Goal: Entertainment & Leisure: Consume media (video, audio)

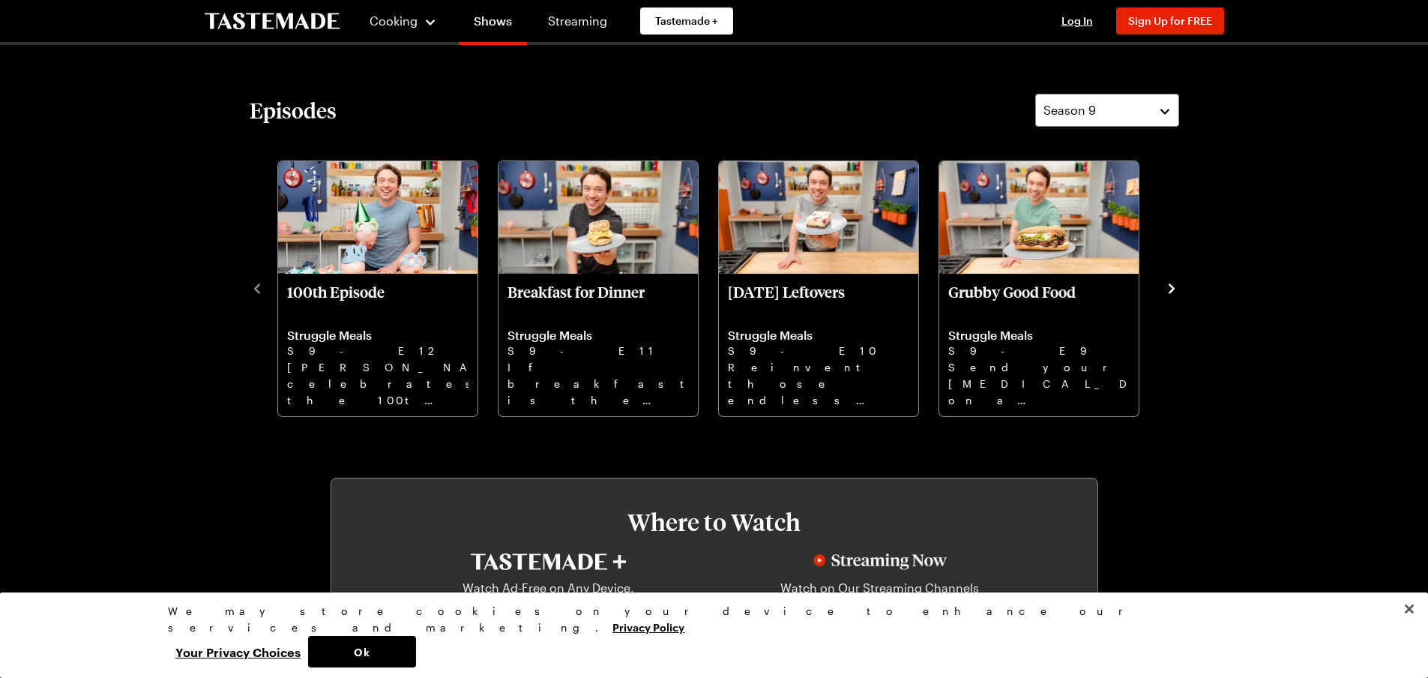
scroll to position [450, 0]
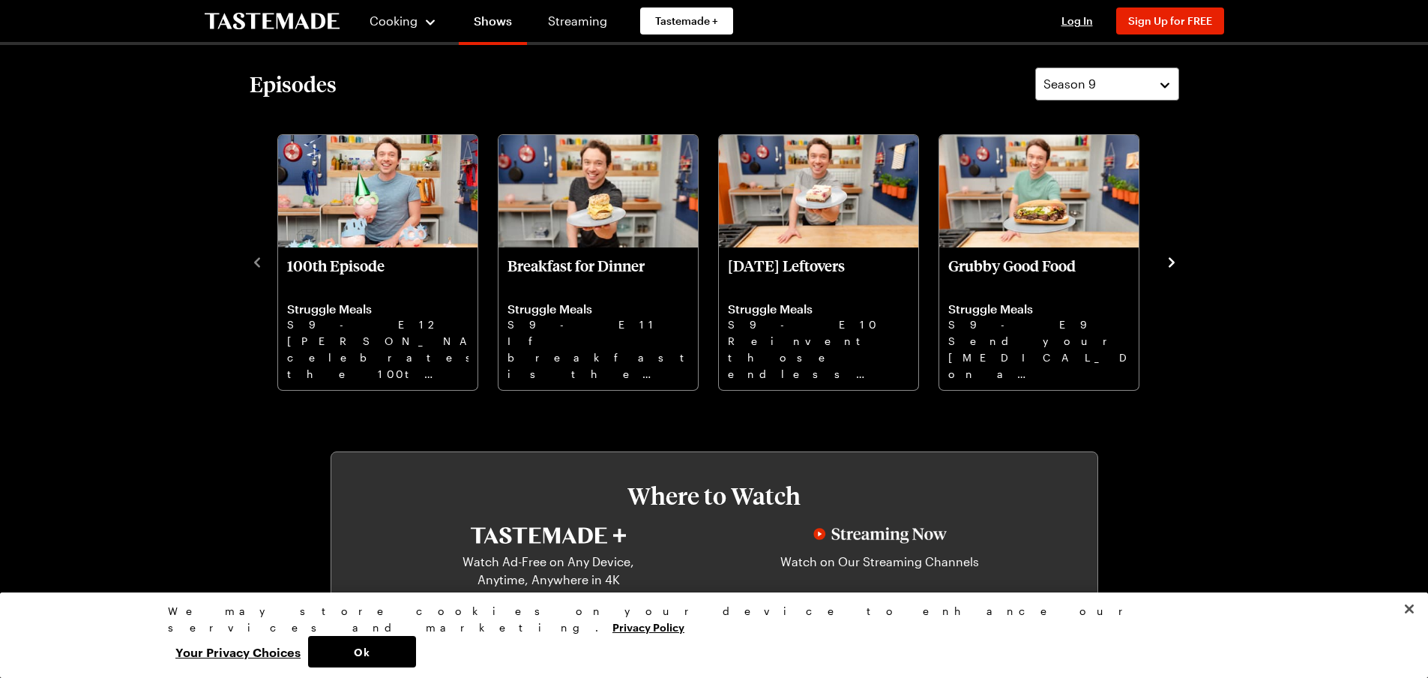
click at [1166, 265] on icon "navigate to next item" at bounding box center [1171, 262] width 15 height 15
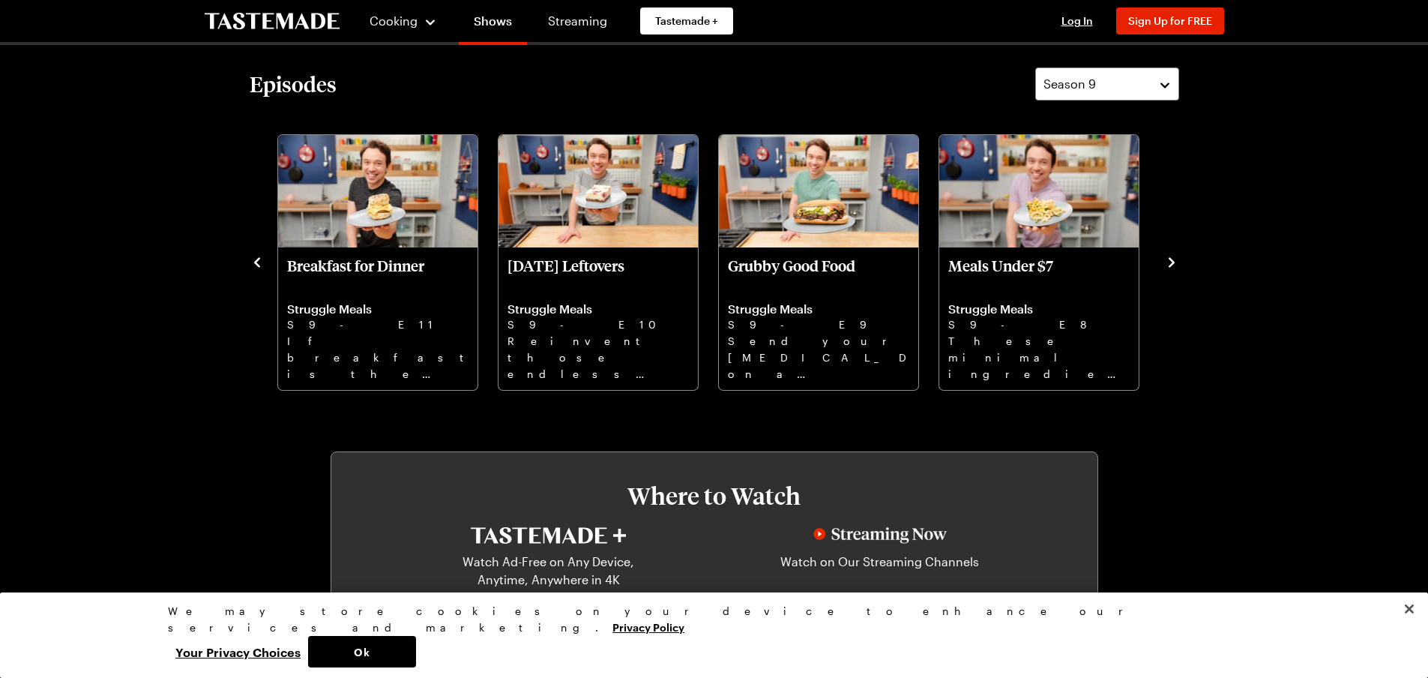
click at [1166, 265] on icon "navigate to next item" at bounding box center [1171, 262] width 15 height 15
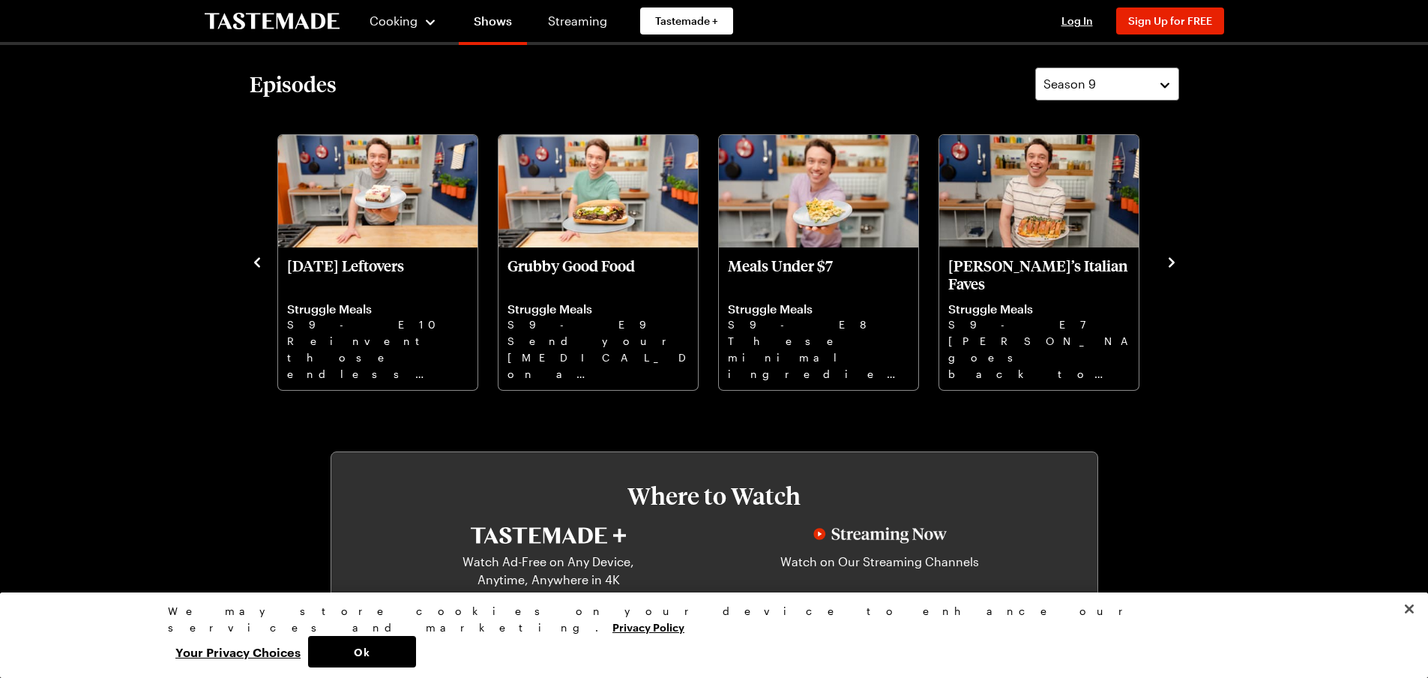
click at [1166, 265] on icon "navigate to next item" at bounding box center [1171, 262] width 15 height 15
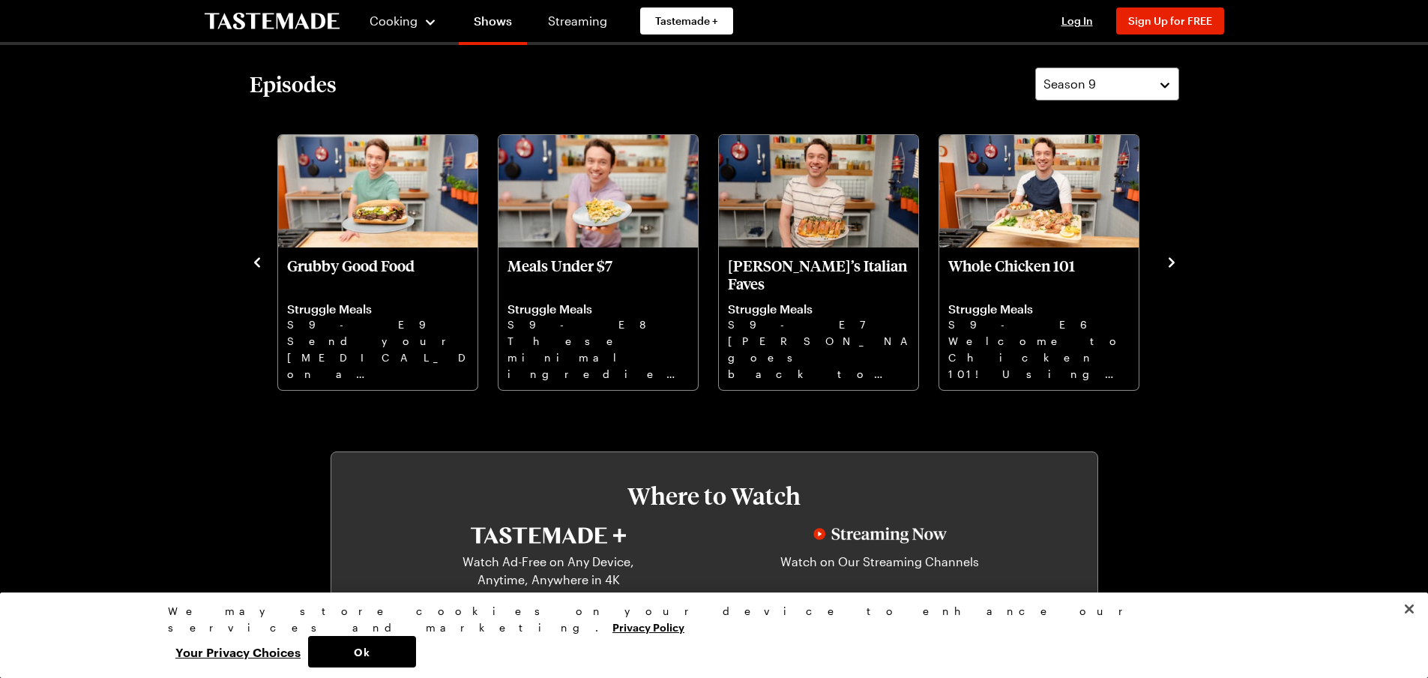
click at [1166, 265] on icon "navigate to next item" at bounding box center [1171, 262] width 15 height 15
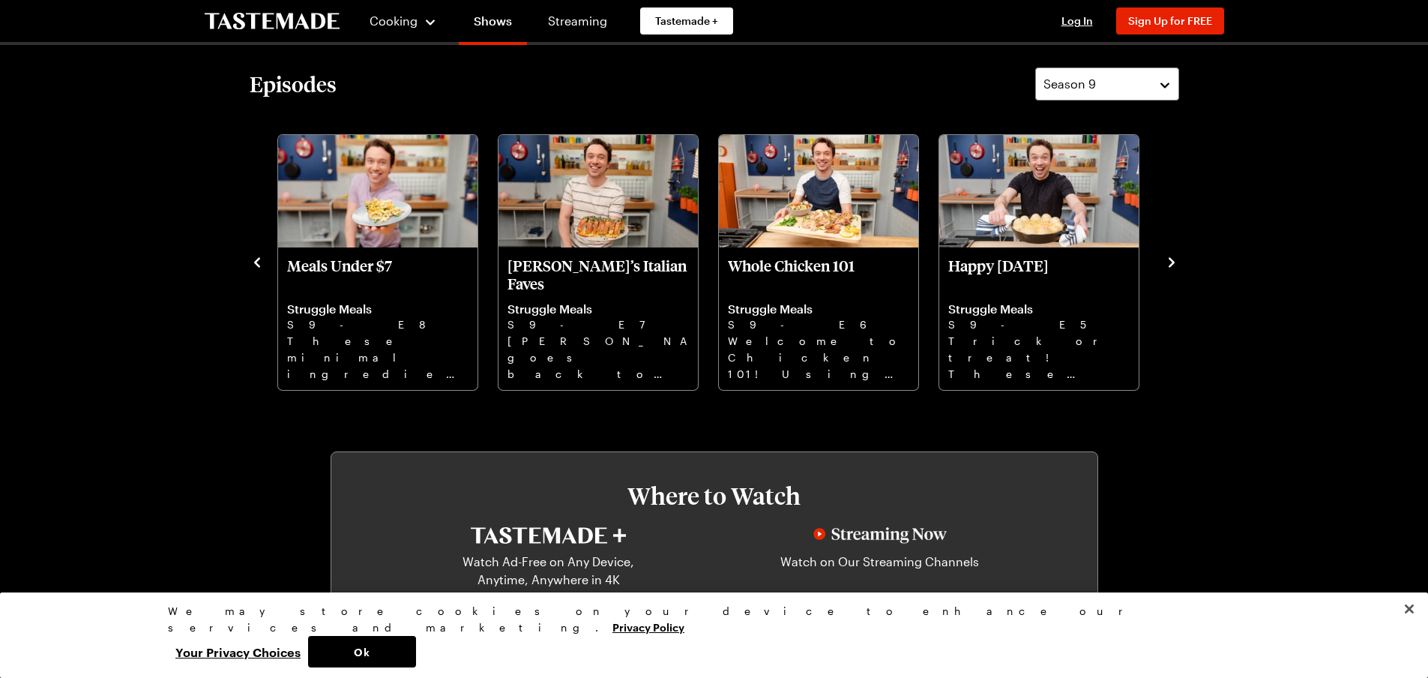
click at [1166, 265] on icon "navigate to next item" at bounding box center [1171, 262] width 15 height 15
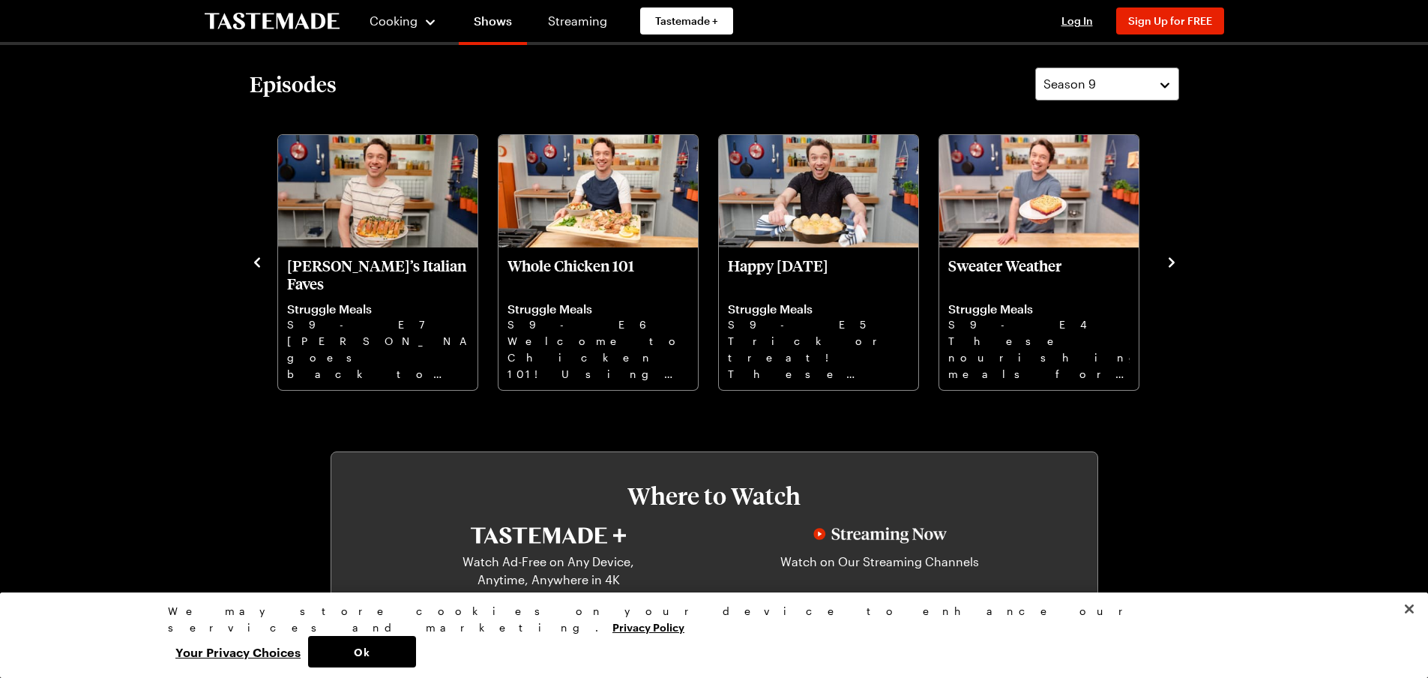
click at [1166, 265] on icon "navigate to next item" at bounding box center [1171, 262] width 15 height 15
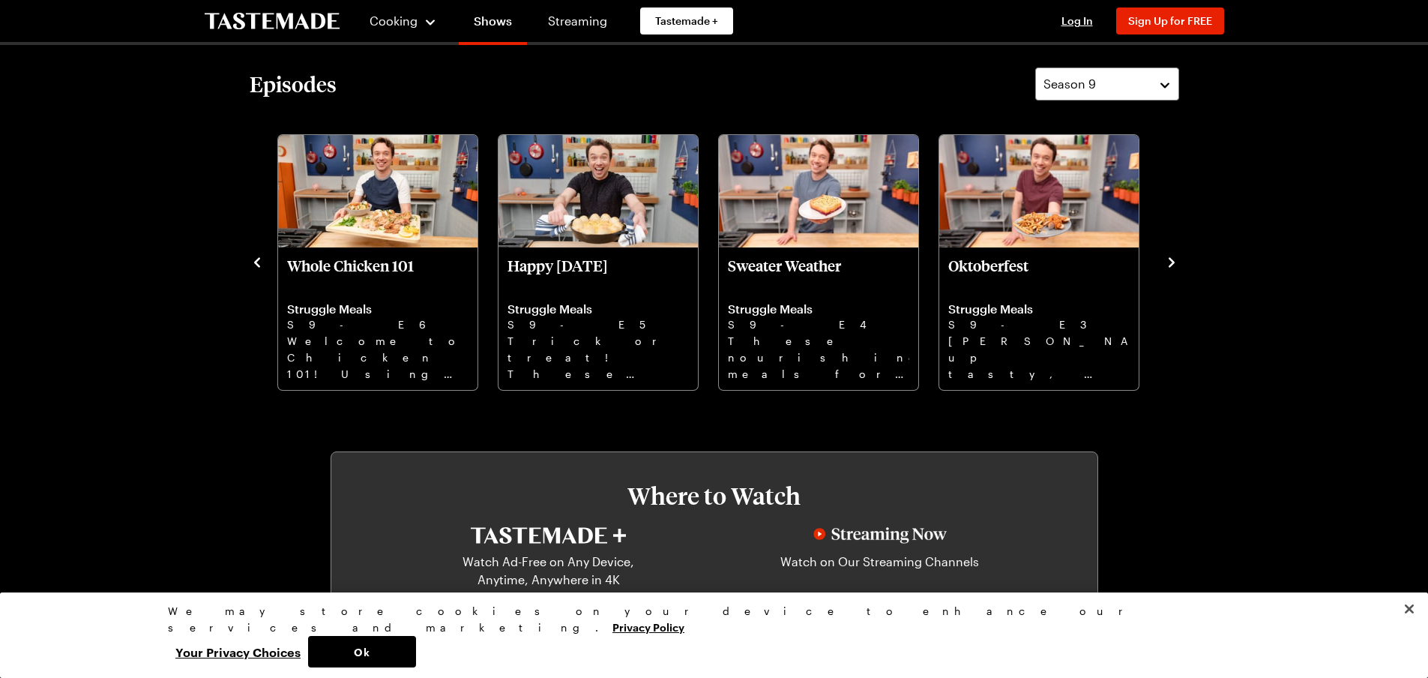
click at [1166, 265] on icon "navigate to next item" at bounding box center [1171, 262] width 15 height 15
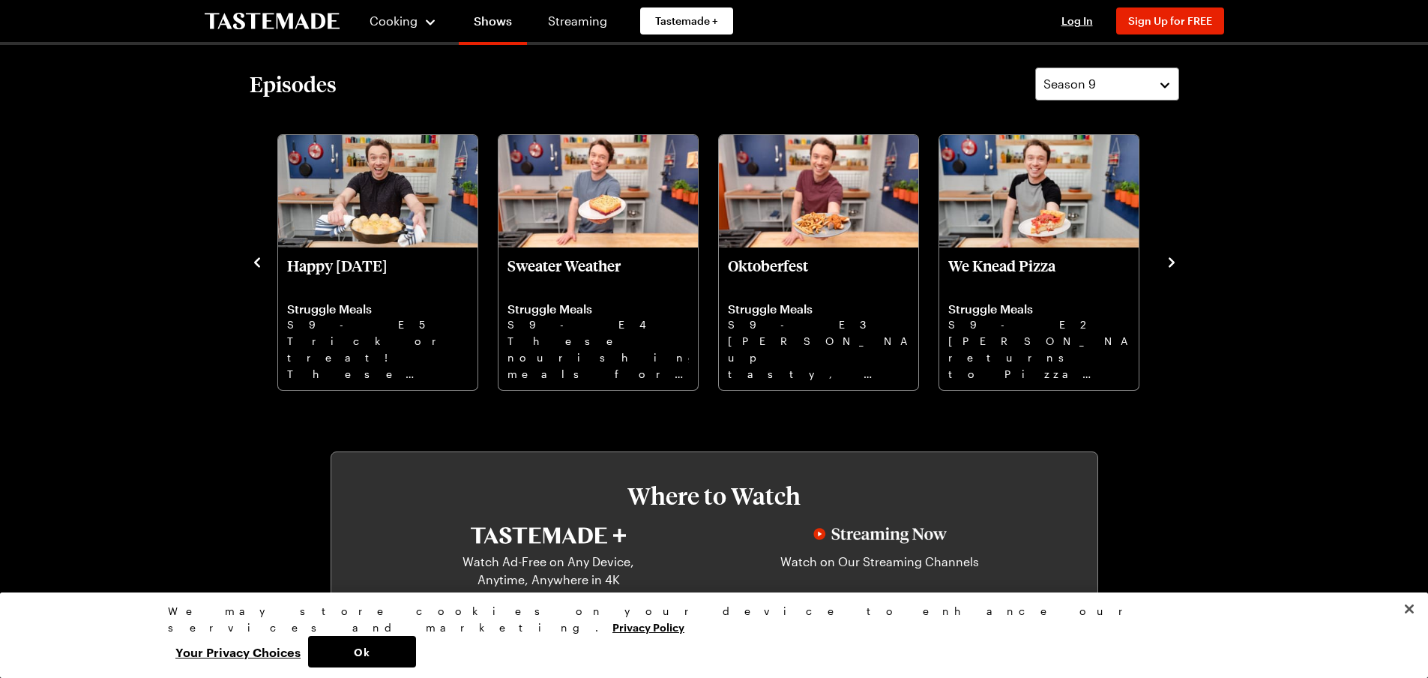
click at [1166, 265] on icon "navigate to next item" at bounding box center [1171, 262] width 15 height 15
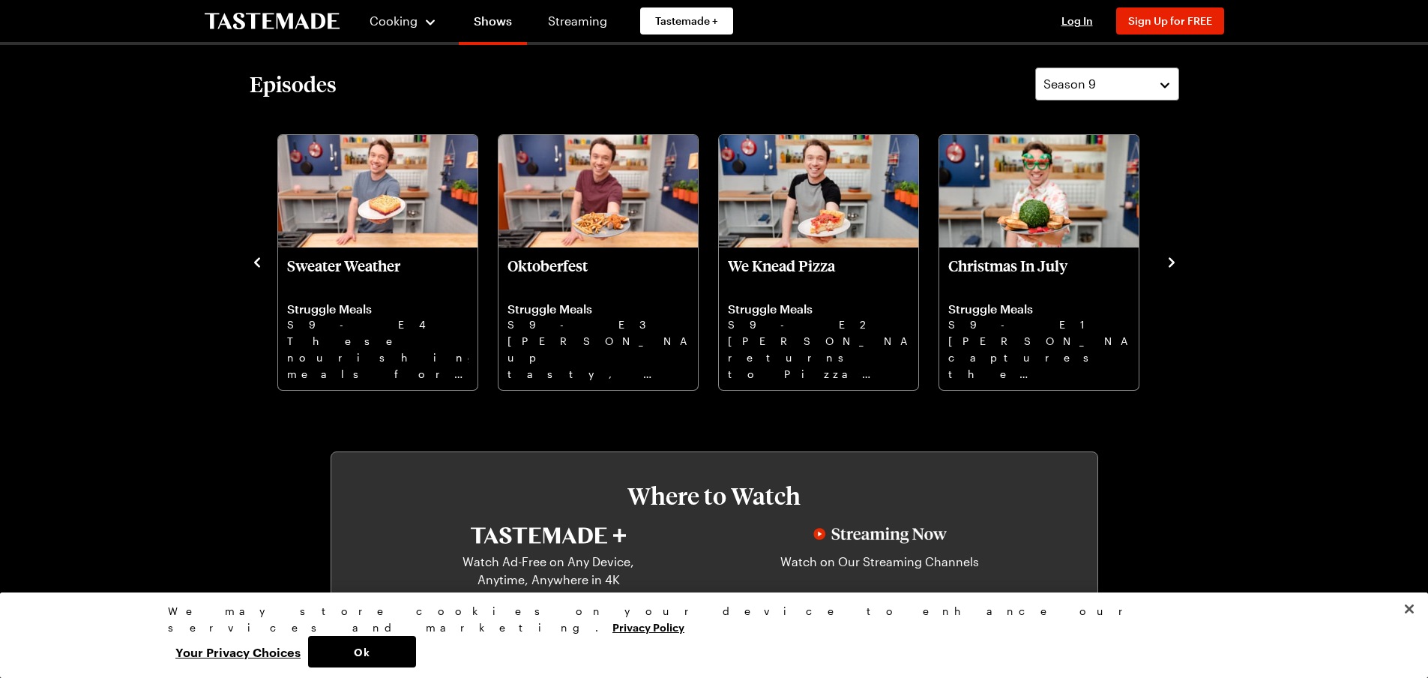
click at [1166, 265] on icon "navigate to next item" at bounding box center [1171, 262] width 15 height 15
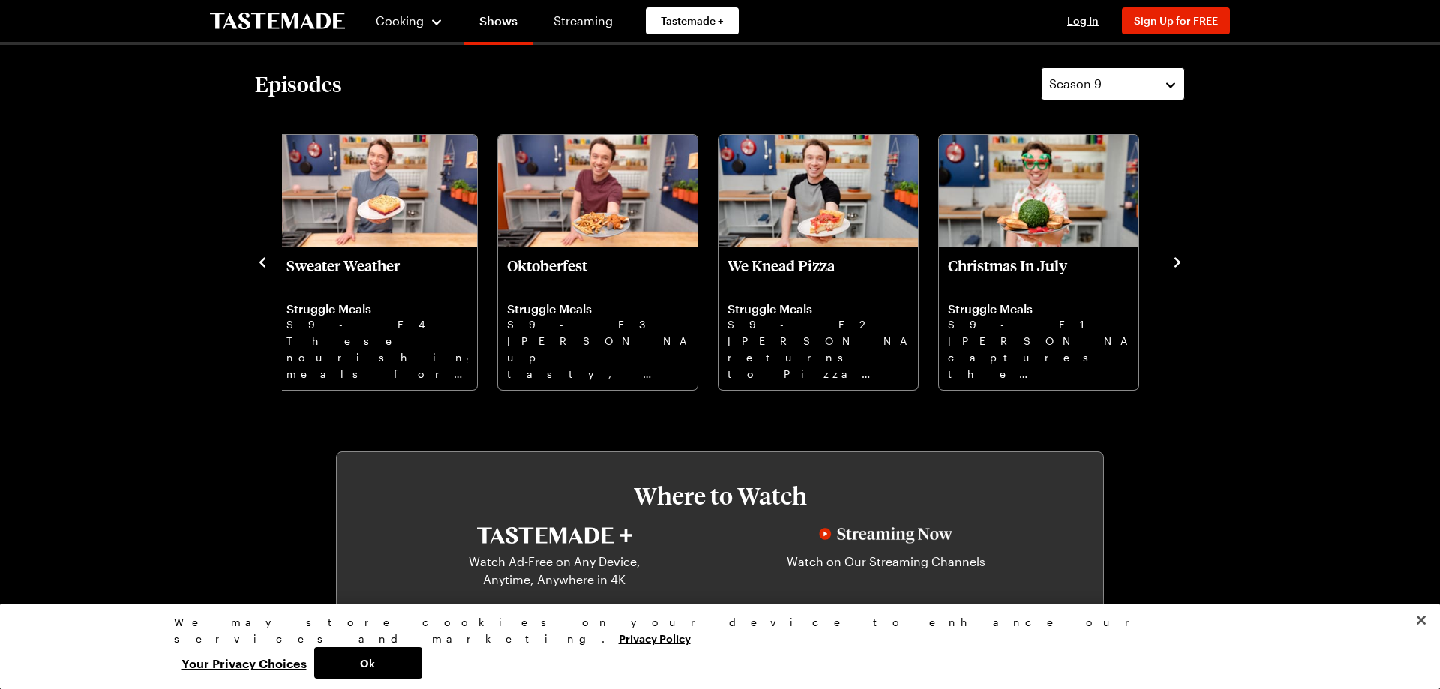
click at [1094, 84] on span "Season 9" at bounding box center [1075, 84] width 52 height 18
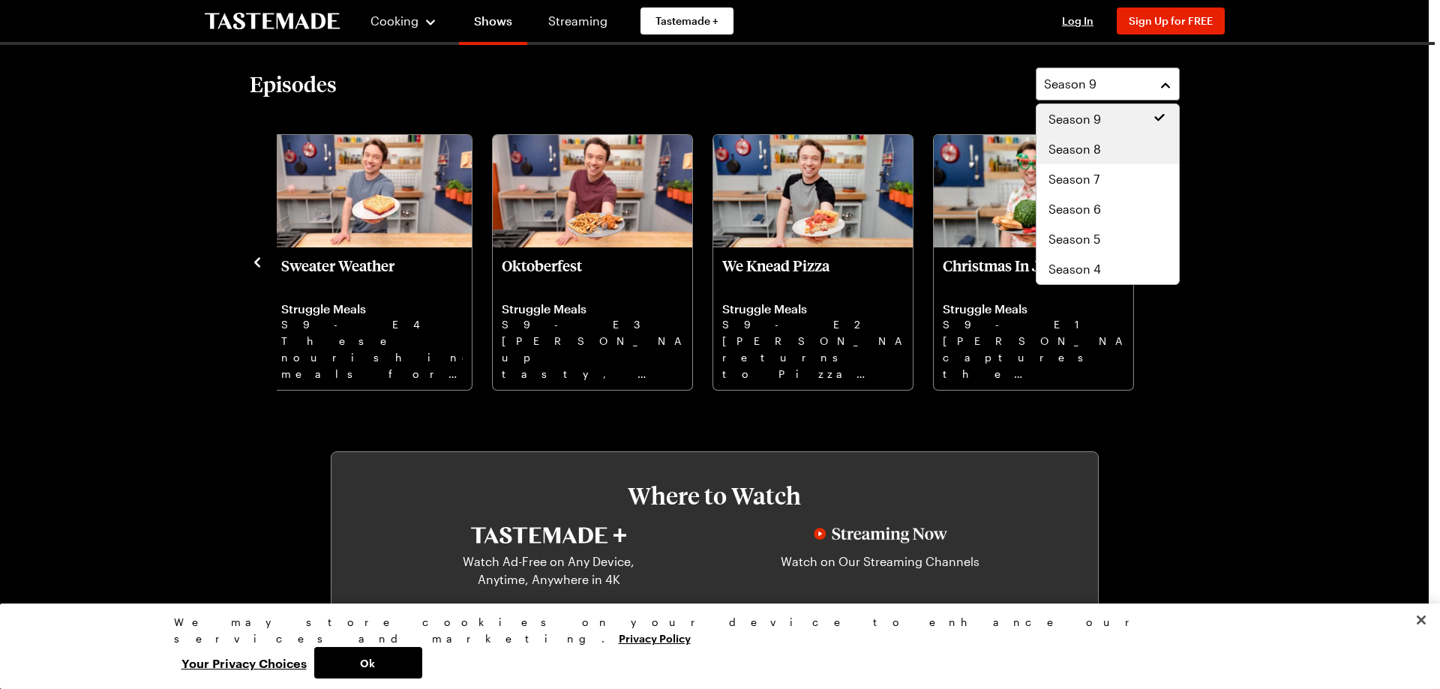
click at [1091, 149] on span "Season 8" at bounding box center [1074, 149] width 52 height 18
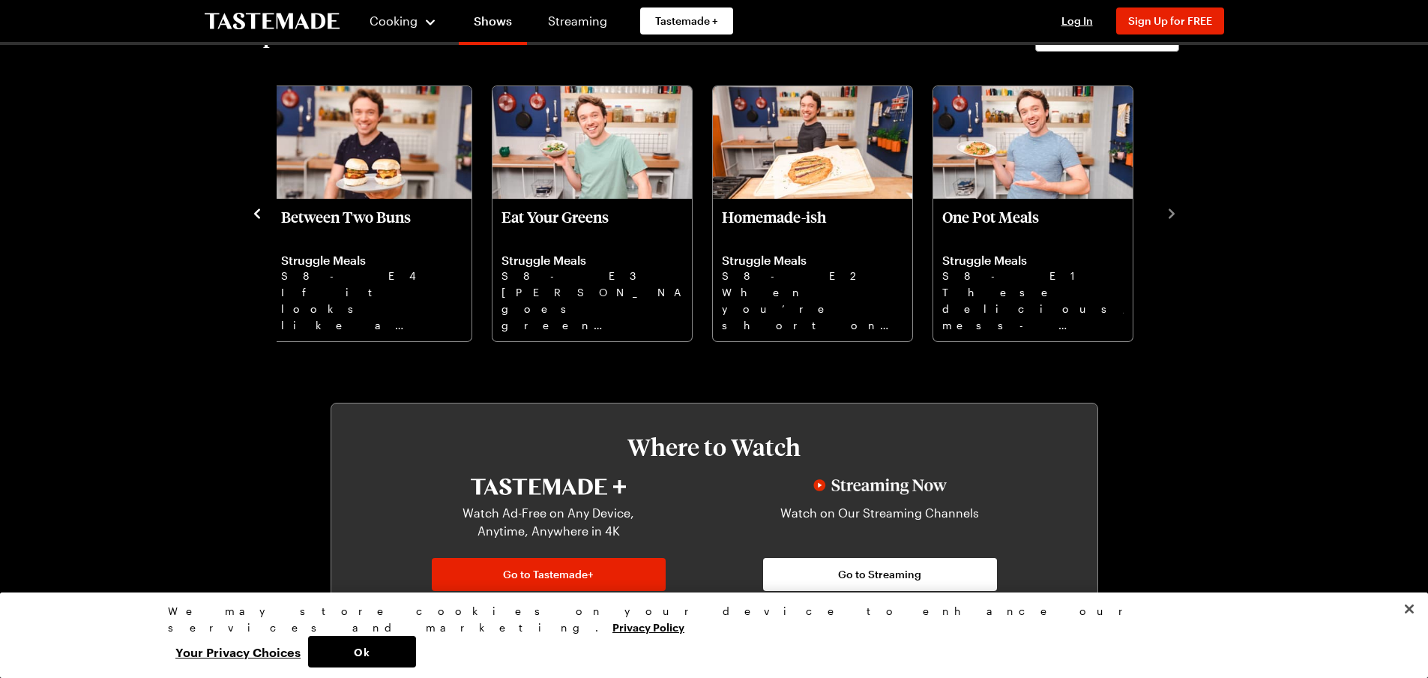
scroll to position [600, 0]
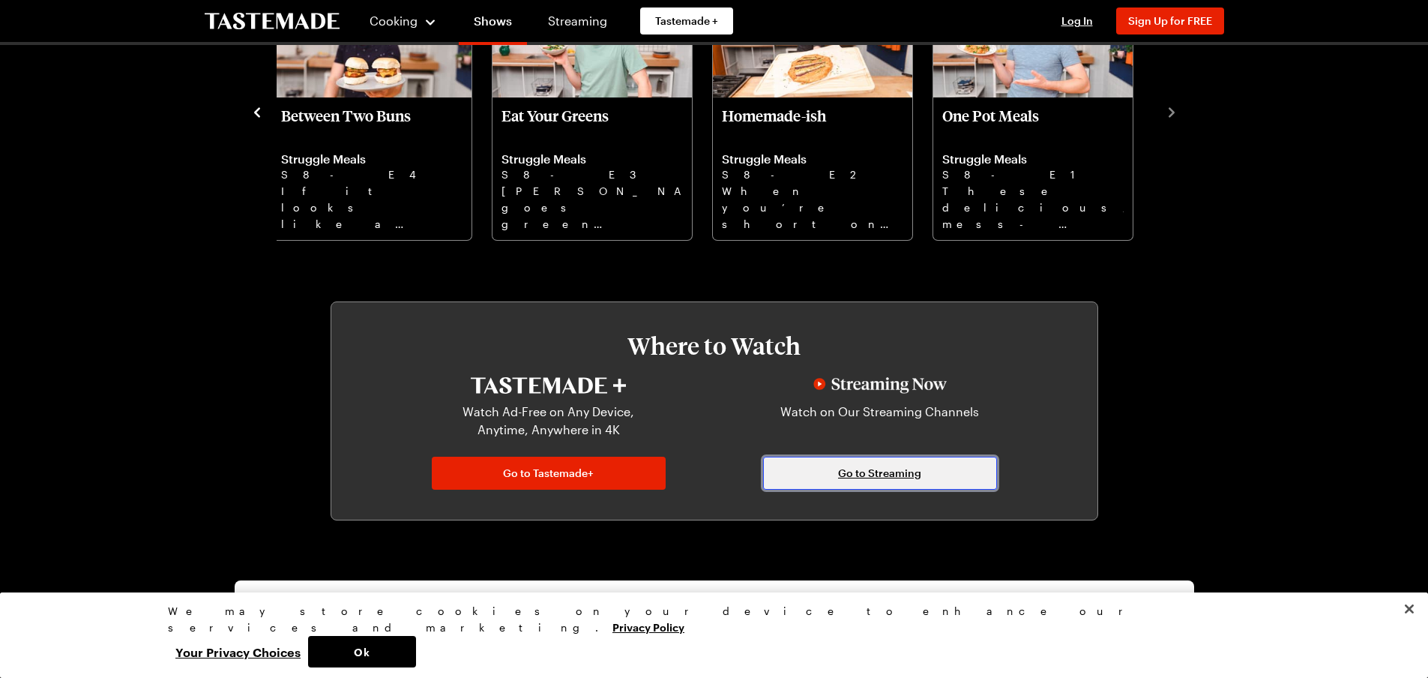
click at [889, 480] on span "Go to Streaming" at bounding box center [879, 473] width 83 height 15
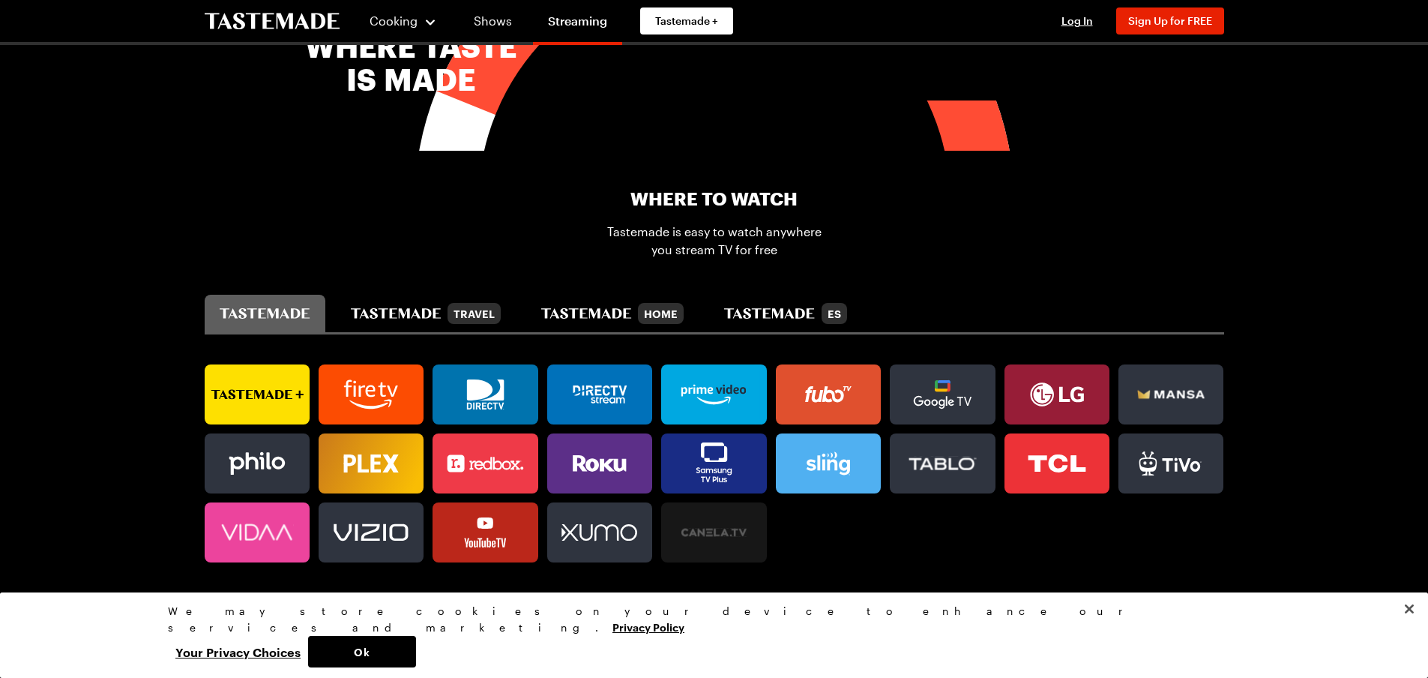
scroll to position [825, 0]
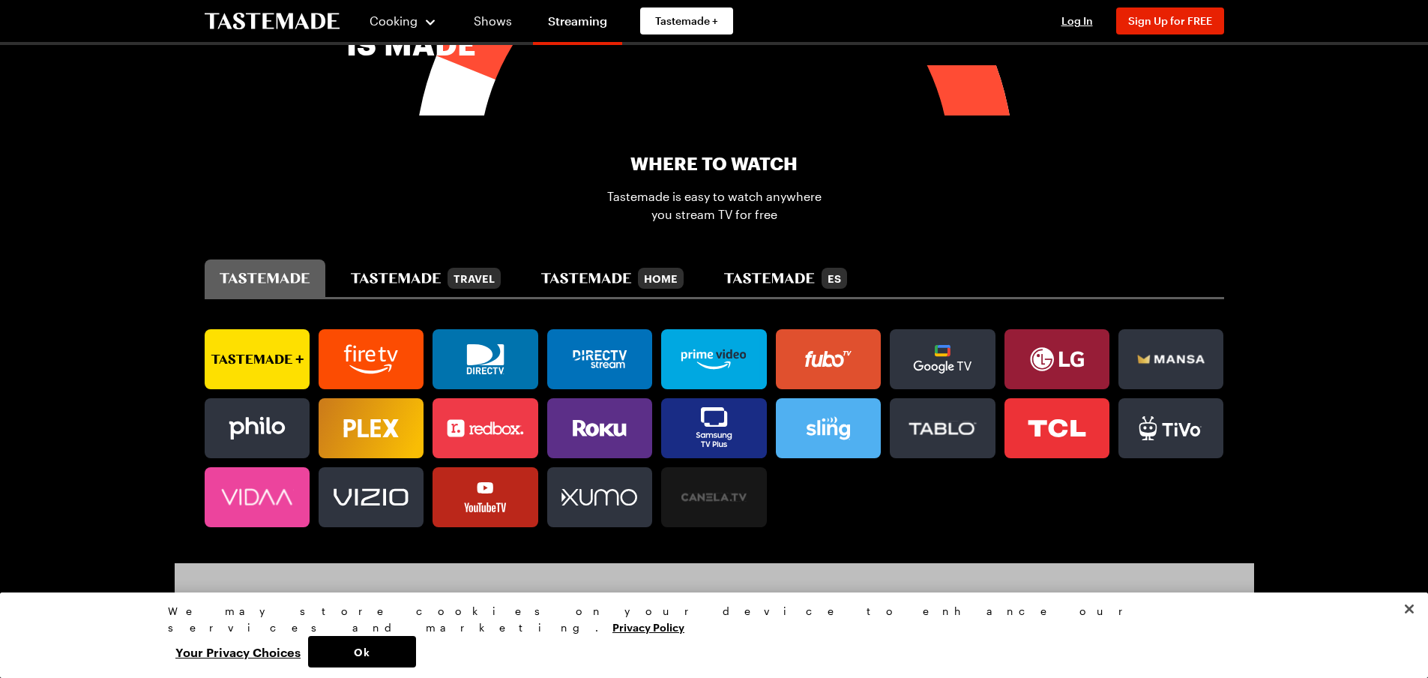
click at [697, 413] on icon at bounding box center [713, 428] width 105 height 54
